Goal: Find specific page/section: Find specific page/section

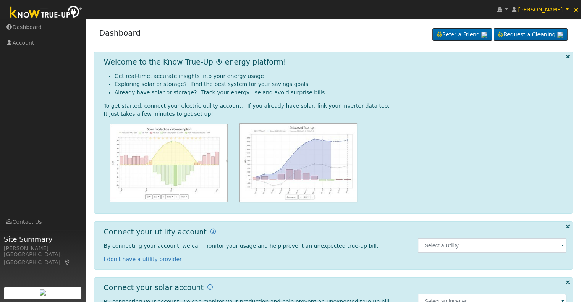
click at [563, 247] on span at bounding box center [562, 246] width 3 height 9
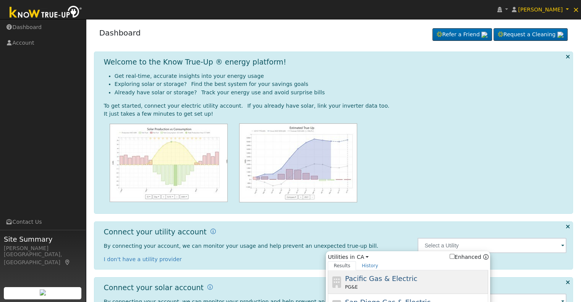
click at [368, 284] on div "PG&E" at bounding box center [416, 287] width 142 height 7
type input "PG&E"
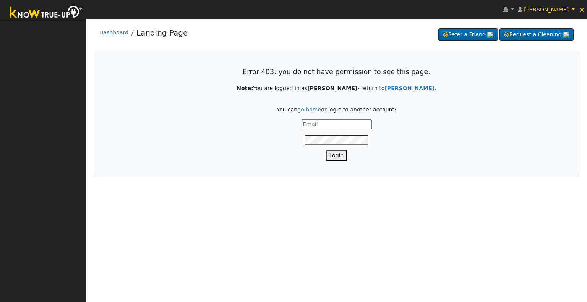
type input "[PERSON_NAME][EMAIL_ADDRESS][DOMAIN_NAME]"
click at [336, 155] on button "Login" at bounding box center [336, 156] width 21 height 10
